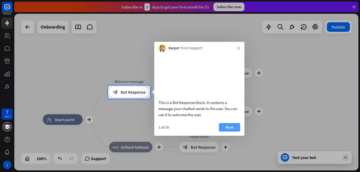
click at [230, 132] on button "Next" at bounding box center [229, 127] width 21 height 8
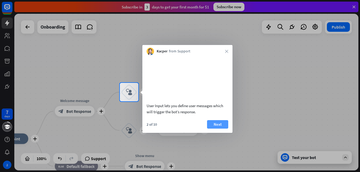
click at [218, 129] on button "Next" at bounding box center [217, 124] width 21 height 8
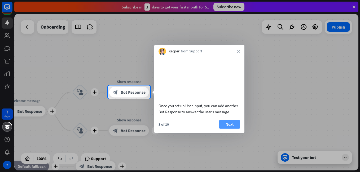
click at [233, 129] on button "Next" at bounding box center [229, 124] width 21 height 8
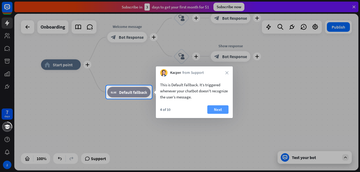
click at [223, 110] on button "Next" at bounding box center [217, 110] width 21 height 8
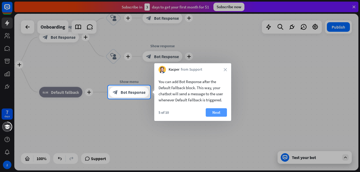
click at [222, 110] on button "Next" at bounding box center [216, 112] width 21 height 8
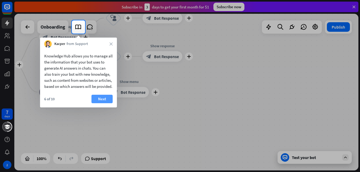
click at [110, 103] on button "Next" at bounding box center [102, 99] width 21 height 8
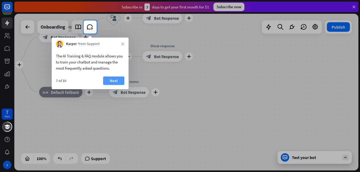
click at [113, 83] on button "Next" at bounding box center [113, 81] width 21 height 8
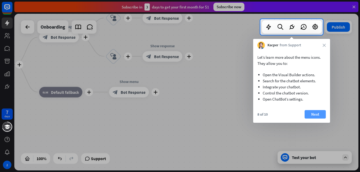
click at [313, 115] on button "Next" at bounding box center [315, 114] width 21 height 8
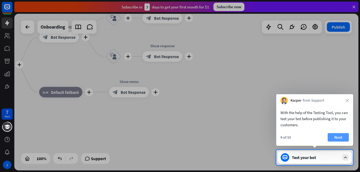
click at [337, 137] on button "Next" at bounding box center [338, 137] width 21 height 8
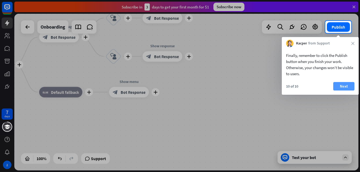
click at [344, 84] on button "Next" at bounding box center [343, 86] width 21 height 8
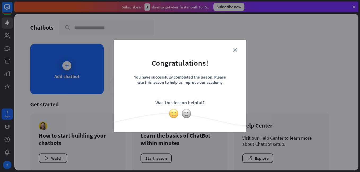
click at [174, 115] on img at bounding box center [174, 114] width 10 height 10
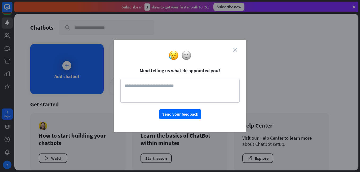
click at [234, 50] on div "close Mind telling us what disappointed you? Send your feedback" at bounding box center [180, 86] width 133 height 93
drag, startPoint x: 234, startPoint y: 50, endPoint x: 194, endPoint y: 59, distance: 40.8
click at [194, 59] on div at bounding box center [180, 55] width 133 height 10
click at [190, 113] on button "Send your feedback" at bounding box center [180, 115] width 42 height 10
type textarea "*"
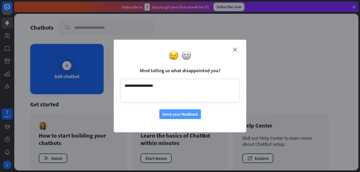
type textarea "**********"
click at [187, 113] on button "Send your feedback" at bounding box center [180, 115] width 42 height 10
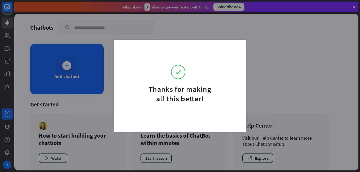
click at [274, 58] on div "Thanks for making all this better!" at bounding box center [180, 86] width 360 height 172
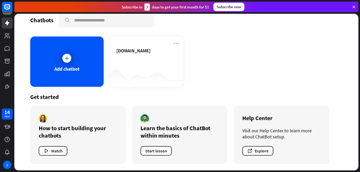
scroll to position [5, 0]
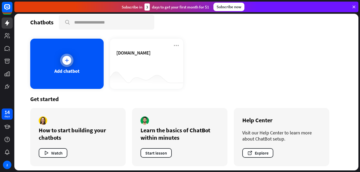
click at [63, 60] on div at bounding box center [66, 60] width 9 height 9
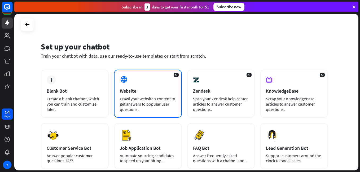
click at [124, 88] on div "Website" at bounding box center [148, 91] width 56 height 6
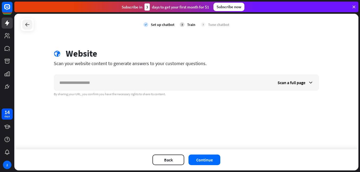
click at [24, 23] on icon at bounding box center [27, 24] width 6 height 6
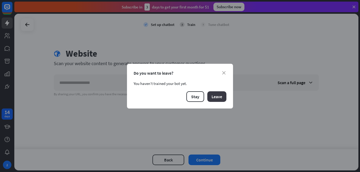
click at [211, 97] on button "Leave" at bounding box center [216, 97] width 19 height 11
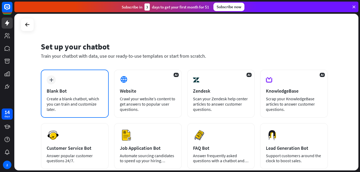
click at [72, 82] on div "plus Blank Bot Create a blank chatbot, which you can train and customize later." at bounding box center [75, 94] width 68 height 48
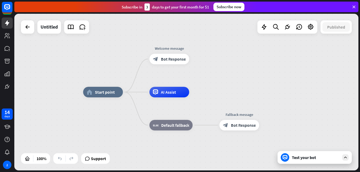
click at [302, 160] on div "Test your bot" at bounding box center [316, 157] width 48 height 5
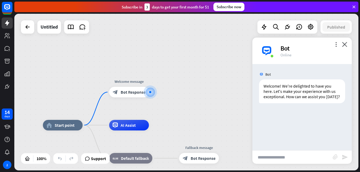
click at [275, 157] on input "text" at bounding box center [293, 157] width 80 height 13
type input "**"
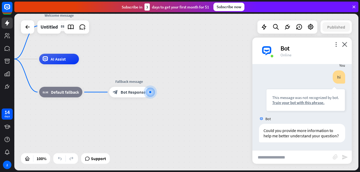
scroll to position [56, 0]
type input "**********"
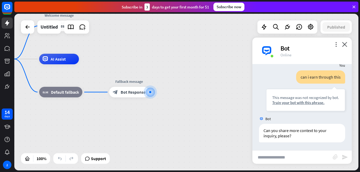
scroll to position [141, 0]
click at [295, 101] on div "Train your bot with this phrase." at bounding box center [305, 102] width 67 height 5
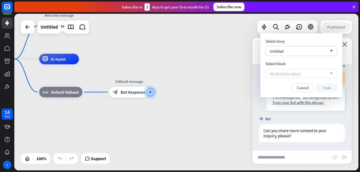
click at [308, 74] on div "No blocks to select arrow_down" at bounding box center [302, 74] width 72 height 10
click at [318, 54] on div "Untitled arrow_down" at bounding box center [302, 51] width 72 height 10
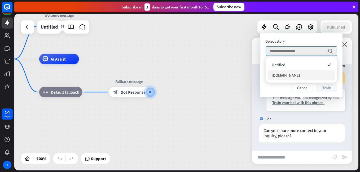
click at [300, 73] on span "[DOMAIN_NAME]" at bounding box center [286, 75] width 28 height 5
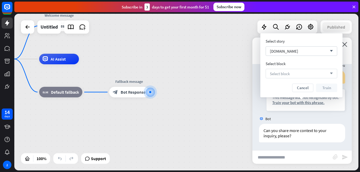
click at [303, 76] on div "Select block arrow_down" at bounding box center [302, 74] width 72 height 10
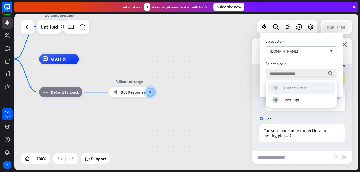
click at [303, 87] on div "Transfer chat" at bounding box center [296, 87] width 24 height 5
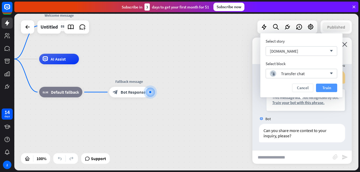
click at [322, 87] on button "Train" at bounding box center [326, 88] width 21 height 8
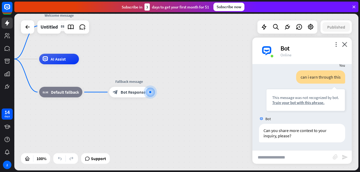
scroll to position [136, 0]
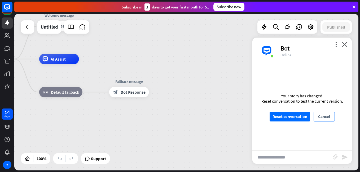
click at [320, 115] on button "Cancel" at bounding box center [324, 117] width 21 height 10
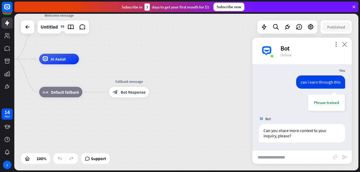
click at [347, 46] on icon "close" at bounding box center [344, 44] width 5 height 5
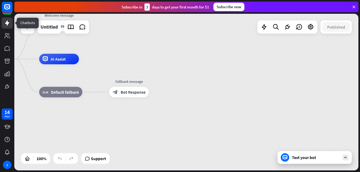
click at [10, 27] on link at bounding box center [7, 23] width 11 height 11
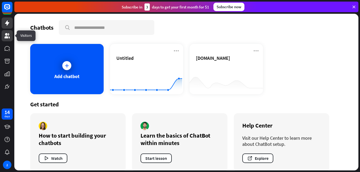
click at [6, 37] on icon at bounding box center [7, 35] width 5 height 5
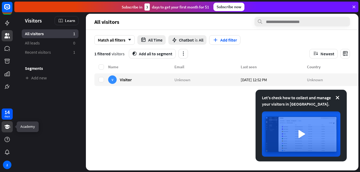
click at [7, 126] on icon at bounding box center [7, 127] width 6 height 4
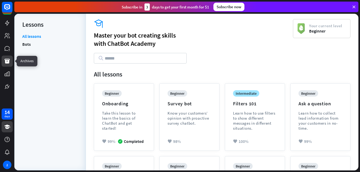
click at [7, 65] on link at bounding box center [7, 61] width 11 height 11
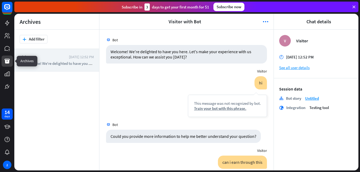
scroll to position [60, 0]
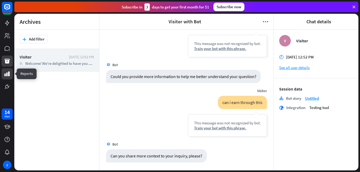
click at [7, 72] on icon at bounding box center [7, 74] width 6 height 6
